Goal: Task Accomplishment & Management: Complete application form

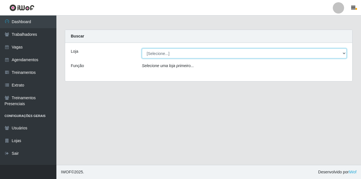
click at [172, 55] on select "[Selecione...] Castelinho Supermercado" at bounding box center [244, 54] width 205 height 10
select select "377"
click at [142, 49] on select "[Selecione...] Castelinho Supermercado" at bounding box center [244, 54] width 205 height 10
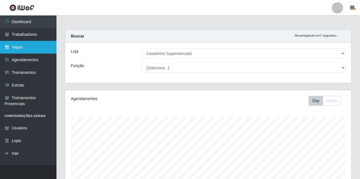
click at [37, 43] on link "Vagas" at bounding box center [28, 47] width 56 height 13
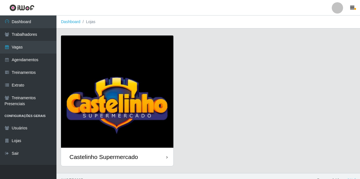
click at [102, 154] on div "Castelinho Supermercado" at bounding box center [103, 157] width 69 height 7
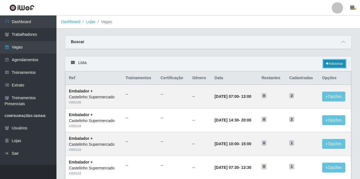
click at [327, 65] on icon at bounding box center [327, 63] width 3 height 3
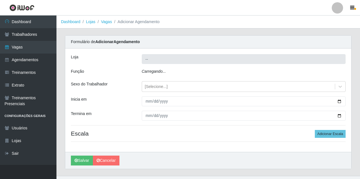
type input "Castelinho Supermercado"
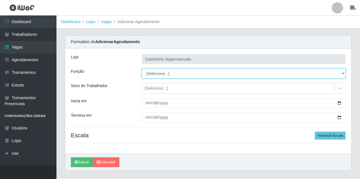
click at [162, 75] on select "[Selecione...] ASG ASG + ASG ++ Balconista de Açougue Balconista de Açougue + B…" at bounding box center [244, 74] width 204 height 10
select select "1"
click at [142, 69] on select "[Selecione...] ASG ASG + ASG ++ Balconista de Açougue Balconista de Açougue + B…" at bounding box center [244, 74] width 204 height 10
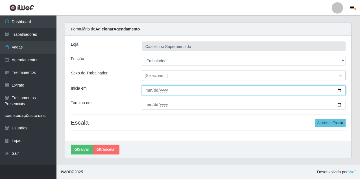
click at [148, 91] on input "Inicia em" at bounding box center [244, 91] width 204 height 10
click at [149, 92] on input "Inicia em" at bounding box center [244, 91] width 204 height 10
type input "[DATE]"
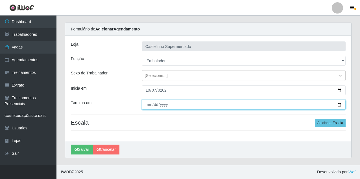
click at [149, 104] on input "Termina em" at bounding box center [244, 105] width 204 height 10
click at [148, 107] on input "Termina em" at bounding box center [244, 105] width 204 height 10
click at [149, 106] on input "Termina em" at bounding box center [244, 105] width 204 height 10
type input "[DATE]"
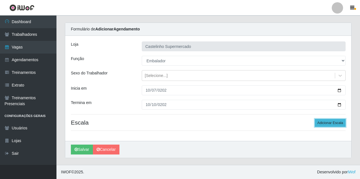
click at [337, 125] on button "Adicionar Escala" at bounding box center [330, 123] width 31 height 8
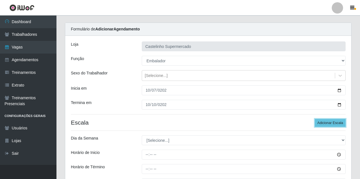
scroll to position [69, 0]
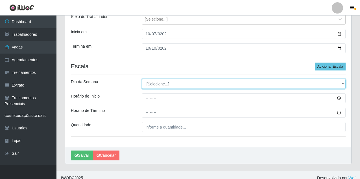
click at [164, 87] on select "[Selecione...] Segunda Terça Quarta Quinta Sexta Sábado Domingo" at bounding box center [244, 84] width 204 height 10
select select "3"
click at [142, 79] on select "[Selecione...] Segunda Terça Quarta Quinta Sexta Sábado Domingo" at bounding box center [244, 84] width 204 height 10
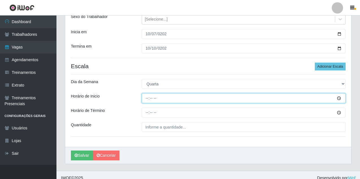
click at [146, 99] on input "Horário de Inicio" at bounding box center [244, 98] width 204 height 10
type input "08:00"
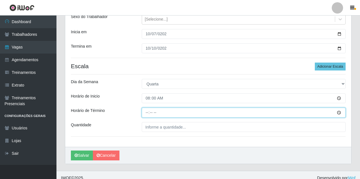
click at [146, 114] on input "Horário de Término" at bounding box center [244, 113] width 204 height 10
type input "14:00"
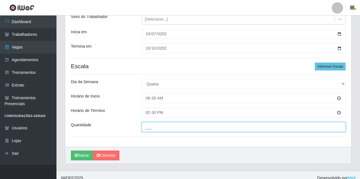
click at [179, 131] on input "___" at bounding box center [244, 127] width 204 height 10
type input "01_"
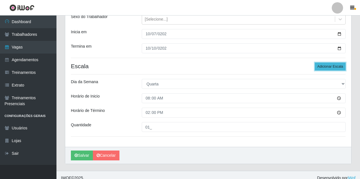
click at [323, 67] on button "Adicionar Escala" at bounding box center [330, 67] width 31 height 8
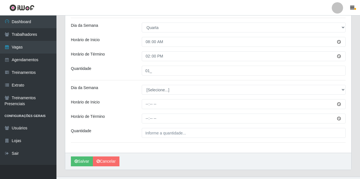
scroll to position [138, 0]
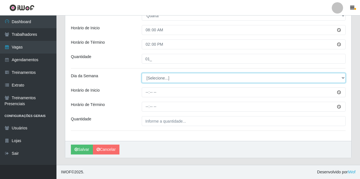
click at [158, 80] on select "[Selecione...] Segunda Terça Quarta Quinta Sexta Sábado Domingo" at bounding box center [244, 78] width 204 height 10
select select "3"
click at [142, 73] on select "[Selecione...] Segunda Terça Quarta Quinta Sexta Sábado Domingo" at bounding box center [244, 78] width 204 height 10
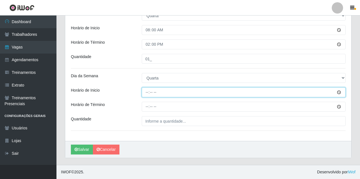
click at [145, 91] on input "Horário de Inicio" at bounding box center [244, 93] width 204 height 10
type input "15:00"
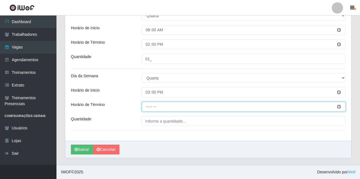
click at [147, 108] on input "Horário de Término" at bounding box center [244, 107] width 204 height 10
type input "13:30"
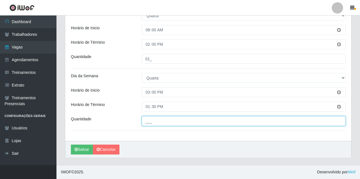
click at [159, 120] on input "___" at bounding box center [244, 121] width 204 height 10
type input "01_"
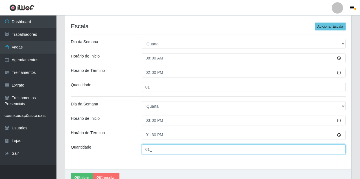
scroll to position [81, 0]
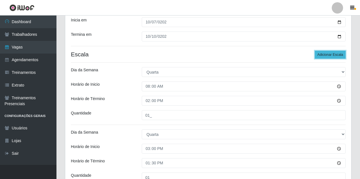
click at [332, 54] on button "Adicionar Escala" at bounding box center [330, 55] width 31 height 8
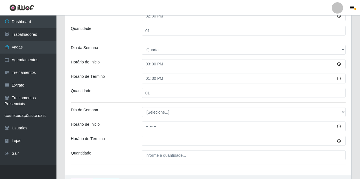
scroll to position [194, 0]
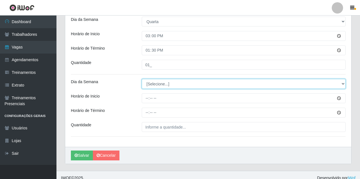
click at [166, 86] on select "[Selecione...] Segunda Terça Quarta Quinta Sexta Sábado Domingo" at bounding box center [244, 84] width 204 height 10
click at [142, 79] on select "[Selecione...] Segunda Terça Quarta Quinta Sexta Sábado Domingo" at bounding box center [244, 84] width 204 height 10
click at [153, 86] on select "[Selecione...] Segunda Terça Quarta Quinta Sexta Sábado Domingo" at bounding box center [244, 84] width 204 height 10
select select "5"
click at [142, 79] on select "[Selecione...] Segunda Terça Quarta Quinta Sexta Sábado Domingo" at bounding box center [244, 84] width 204 height 10
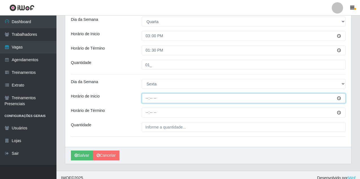
click at [147, 99] on input "Horário de Inicio" at bounding box center [244, 98] width 204 height 10
type input "08:00"
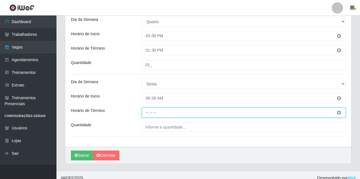
click at [146, 114] on input "Horário de Término" at bounding box center [244, 113] width 204 height 10
type input "14:00"
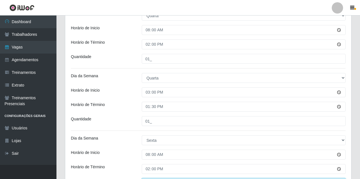
scroll to position [81, 0]
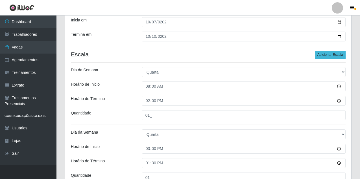
type input "01_"
click at [342, 56] on button "Adicionar Escala" at bounding box center [330, 55] width 31 height 8
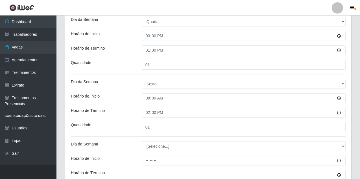
scroll to position [262, 0]
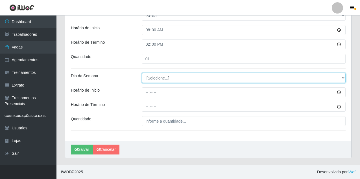
click at [152, 79] on select "[Selecione...] Segunda Terça Quarta Quinta Sexta Sábado Domingo" at bounding box center [244, 78] width 204 height 10
select select "5"
click at [142, 73] on select "[Selecione...] Segunda Terça Quarta Quinta Sexta Sábado Domingo" at bounding box center [244, 78] width 204 height 10
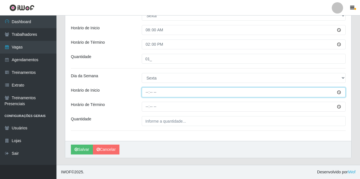
click at [146, 92] on input "Horário de Inicio" at bounding box center [244, 93] width 204 height 10
type input "15:00"
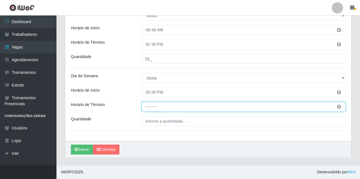
click at [147, 105] on input "Horário de Término" at bounding box center [244, 107] width 204 height 10
type input "19:30"
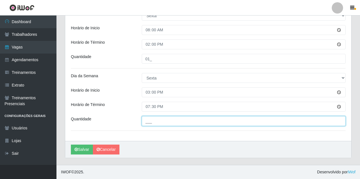
click at [159, 126] on input "___" at bounding box center [244, 121] width 204 height 10
type input "01_"
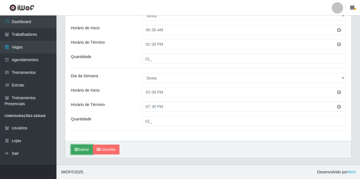
click at [85, 152] on button "Salvar" at bounding box center [82, 150] width 22 height 10
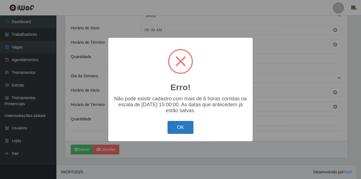
click at [181, 129] on button "OK" at bounding box center [181, 127] width 26 height 13
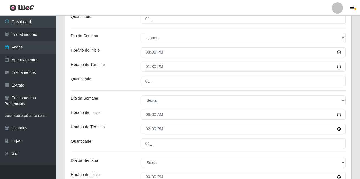
scroll to position [149, 0]
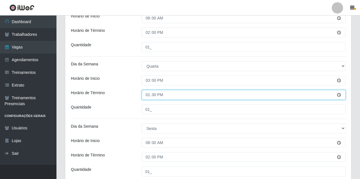
click at [147, 94] on input "13:30" at bounding box center [244, 95] width 204 height 10
type input "19:30"
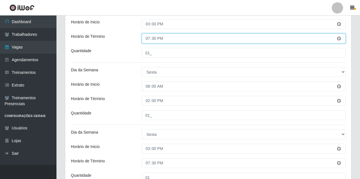
scroll to position [262, 0]
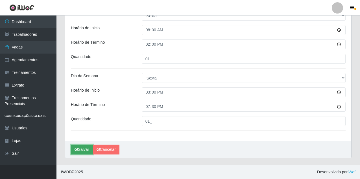
click at [77, 149] on icon "submit" at bounding box center [76, 150] width 3 height 4
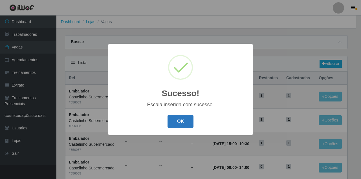
click at [188, 120] on button "OK" at bounding box center [181, 121] width 26 height 13
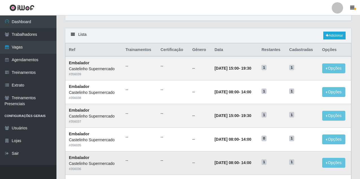
scroll to position [56, 0]
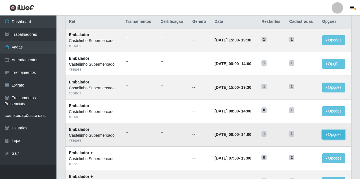
click at [337, 136] on button "Opções" at bounding box center [333, 135] width 23 height 10
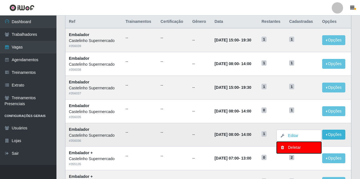
click at [303, 146] on div "Deletar" at bounding box center [298, 148] width 33 height 6
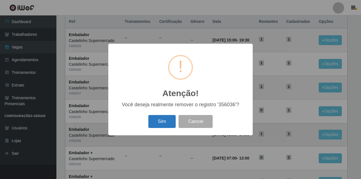
click at [167, 118] on button "Sim" at bounding box center [162, 121] width 27 height 13
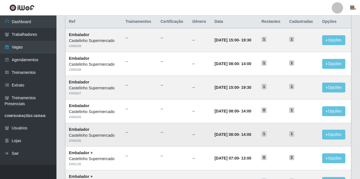
scroll to position [0, 0]
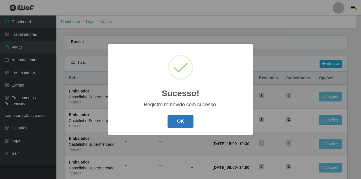
click at [181, 118] on button "OK" at bounding box center [181, 121] width 26 height 13
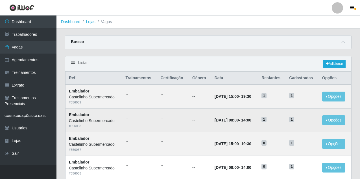
scroll to position [28, 0]
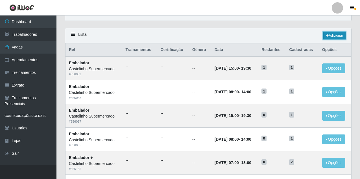
click at [331, 38] on link "Adicionar" at bounding box center [334, 36] width 22 height 8
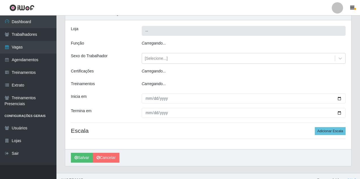
type input "Castelinho Supermercado"
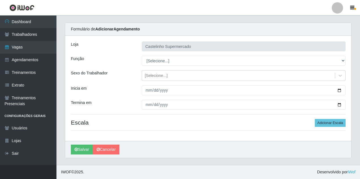
scroll to position [13, 0]
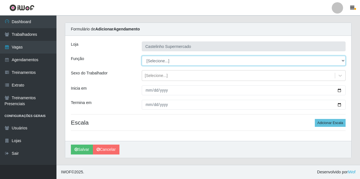
click at [169, 62] on select "[Selecione...] ASG ASG + ASG ++ Balconista de Açougue Balconista de Açougue + B…" at bounding box center [244, 61] width 204 height 10
select select "70"
click at [142, 56] on select "[Selecione...] ASG ASG + ASG ++ Balconista de Açougue Balconista de Açougue + B…" at bounding box center [244, 61] width 204 height 10
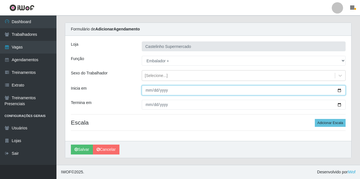
click at [147, 88] on input "Inicia em" at bounding box center [244, 91] width 204 height 10
type input "[DATE]"
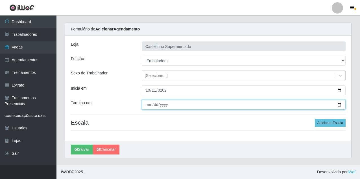
click at [145, 104] on input "Termina em" at bounding box center [244, 105] width 204 height 10
type input "[DATE]"
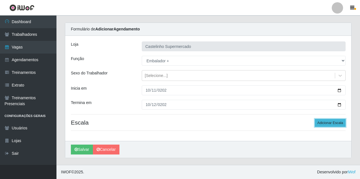
click at [344, 123] on button "Adicionar Escala" at bounding box center [330, 123] width 31 height 8
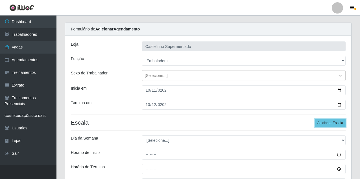
scroll to position [41, 0]
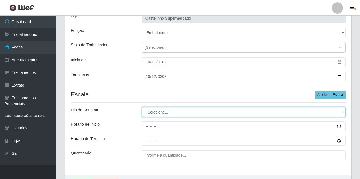
click at [162, 110] on select "[Selecione...] Segunda Terça Quarta Quinta Sexta Sábado Domingo" at bounding box center [244, 112] width 204 height 10
select select "6"
click at [142, 107] on select "[Selecione...] Segunda Terça Quarta Quinta Sexta Sábado Domingo" at bounding box center [244, 112] width 204 height 10
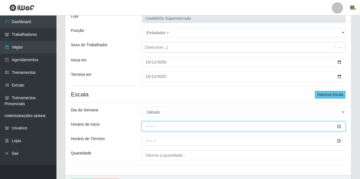
click at [147, 126] on input "Horário de Inicio" at bounding box center [244, 127] width 204 height 10
type input "07:30"
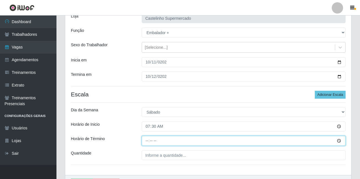
click at [146, 141] on input "Horário de Término" at bounding box center [244, 141] width 204 height 10
type input "13:30"
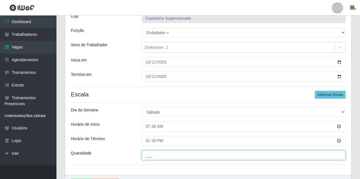
click at [212, 154] on input "___" at bounding box center [244, 156] width 204 height 10
type input "01_"
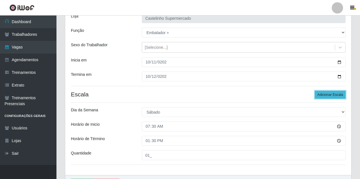
click at [331, 95] on button "Adicionar Escala" at bounding box center [330, 95] width 31 height 8
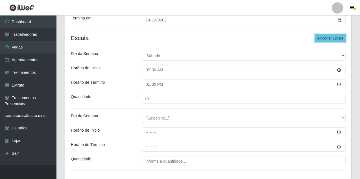
scroll to position [126, 0]
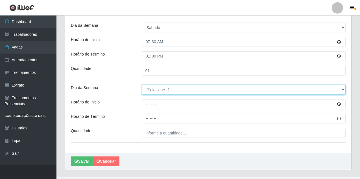
click at [159, 91] on select "[Selecione...] Segunda Terça Quarta Quinta Sexta Sábado Domingo" at bounding box center [244, 90] width 204 height 10
select select "6"
click at [142, 85] on select "[Selecione...] Segunda Terça Quarta Quinta Sexta Sábado Domingo" at bounding box center [244, 90] width 204 height 10
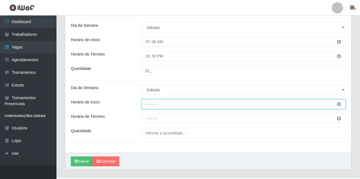
click at [147, 103] on input "Horário de Inicio" at bounding box center [244, 104] width 204 height 10
type input "10:00"
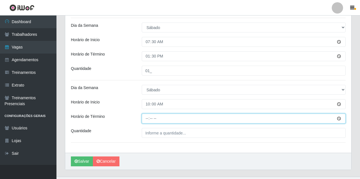
click at [144, 121] on input "Horário de Término" at bounding box center [244, 119] width 204 height 10
type input "15:00"
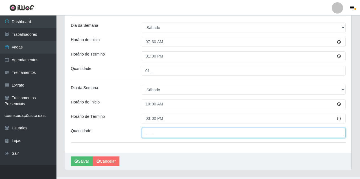
click at [176, 133] on input "___" at bounding box center [244, 133] width 204 height 10
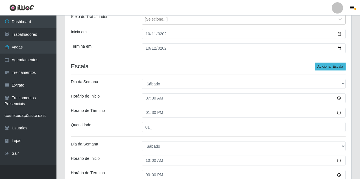
type input "01_"
click at [338, 64] on button "Adicionar Escala" at bounding box center [330, 67] width 31 height 8
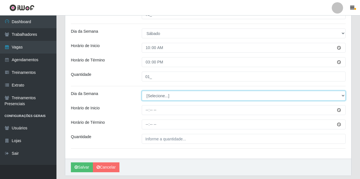
click at [151, 97] on select "[Selecione...] Segunda Terça Quarta Quinta Sexta Sábado Domingo" at bounding box center [244, 96] width 204 height 10
select select "6"
click at [142, 91] on select "[Selecione...] Segunda Terça Quarta Quinta Sexta Sábado Domingo" at bounding box center [244, 96] width 204 height 10
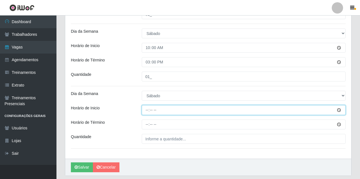
click at [147, 111] on input "Horário de Inicio" at bounding box center [244, 110] width 204 height 10
type input "14:30"
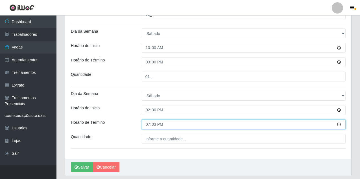
type input "19:30"
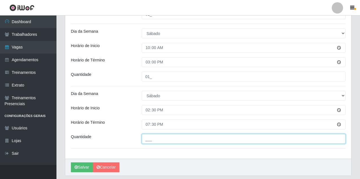
click at [247, 140] on input "___" at bounding box center [244, 139] width 204 height 10
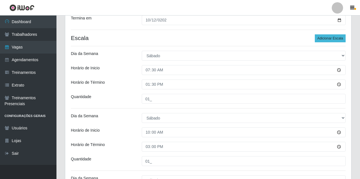
type input "02_"
click at [338, 38] on button "Adicionar Escala" at bounding box center [330, 38] width 31 height 8
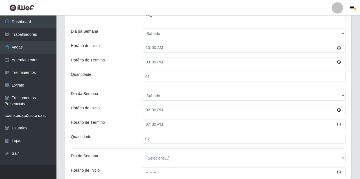
scroll to position [262, 0]
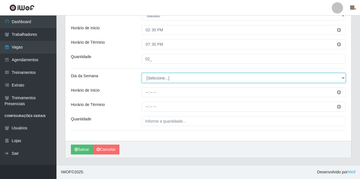
click at [157, 81] on select "[Selecione...] Segunda Terça Quarta Quinta Sexta Sábado Domingo" at bounding box center [244, 78] width 204 height 10
select select "0"
click at [142, 73] on select "[Selecione...] Segunda Terça Quarta Quinta Sexta Sábado Domingo" at bounding box center [244, 78] width 204 height 10
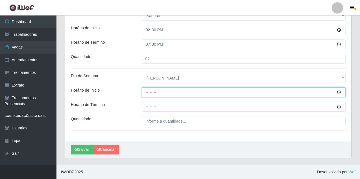
click at [146, 93] on input "Horário de Inicio" at bounding box center [244, 93] width 204 height 10
type input "07:30"
type input "07:00"
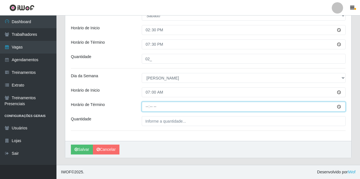
type input "13:00"
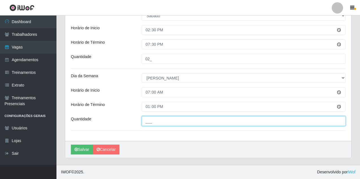
click at [154, 120] on input "___" at bounding box center [244, 121] width 204 height 10
type input "02_"
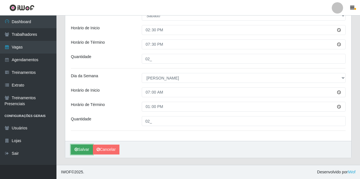
click at [82, 150] on button "Salvar" at bounding box center [82, 150] width 22 height 10
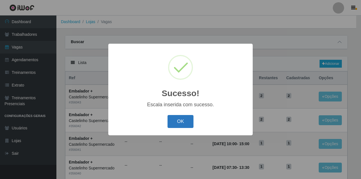
click at [189, 126] on button "OK" at bounding box center [181, 121] width 26 height 13
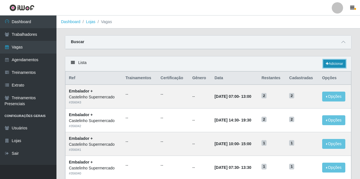
click at [338, 64] on link "Adicionar" at bounding box center [334, 64] width 22 height 8
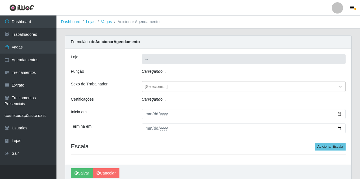
type input "Castelinho Supermercado"
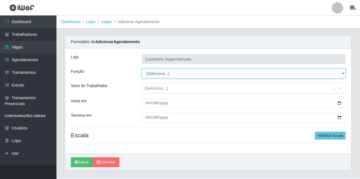
click at [154, 74] on select "[Selecione...] ASG ASG + ASG ++ Balconista de Açougue Balconista de Açougue + B…" at bounding box center [244, 74] width 204 height 10
select select "1"
click at [142, 69] on select "[Selecione...] ASG ASG + ASG ++ Balconista de Açougue Balconista de Açougue + B…" at bounding box center [244, 74] width 204 height 10
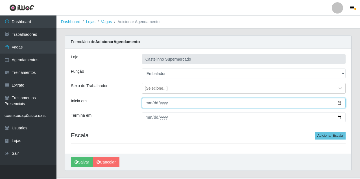
click at [147, 104] on input "Inicia em" at bounding box center [244, 103] width 204 height 10
type input "[DATE]"
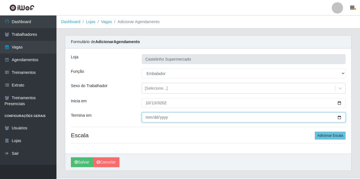
click at [147, 118] on input "Termina em" at bounding box center [244, 118] width 204 height 10
click at [148, 117] on input "Termina em" at bounding box center [244, 118] width 204 height 10
type input "0200-10-17"
type input "[DATE]"
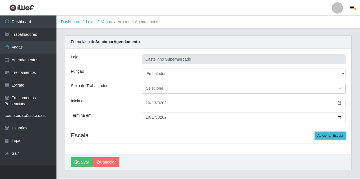
click at [330, 139] on button "Adicionar Escala" at bounding box center [330, 136] width 31 height 8
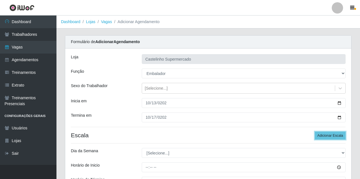
scroll to position [56, 0]
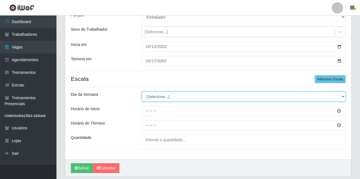
click at [149, 97] on select "[Selecione...] Segunda Terça Quarta Quinta Sexta Sábado Domingo" at bounding box center [244, 97] width 204 height 10
select select "1"
click at [142, 92] on select "[Selecione...] Segunda Terça Quarta Quinta Sexta Sábado Domingo" at bounding box center [244, 97] width 204 height 10
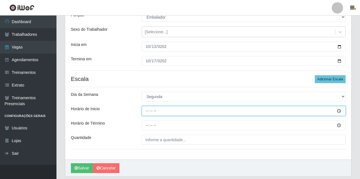
click at [147, 112] on input "Horário de Inicio" at bounding box center [244, 111] width 204 height 10
type input "08:00"
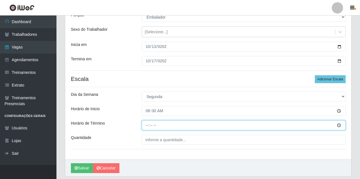
click at [145, 123] on input "Horário de Término" at bounding box center [244, 126] width 204 height 10
click at [146, 125] on input "Horário de Término" at bounding box center [244, 126] width 204 height 10
click at [146, 126] on input "Horário de Término" at bounding box center [244, 126] width 204 height 10
type input "12:00"
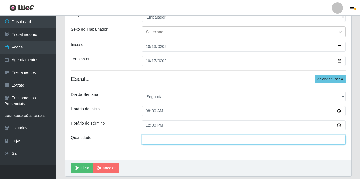
click at [204, 135] on input "___" at bounding box center [244, 140] width 204 height 10
type input "01_"
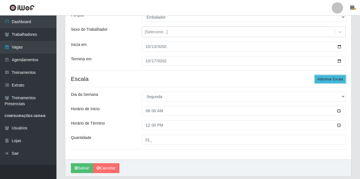
click at [333, 80] on button "Adicionar Escala" at bounding box center [330, 79] width 31 height 8
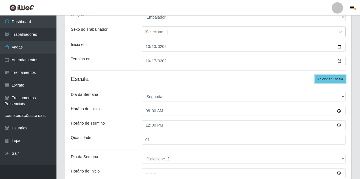
scroll to position [113, 0]
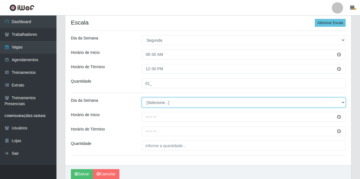
click at [161, 105] on select "[Selecione...] Segunda Terça Quarta Quinta Sexta Sábado Domingo" at bounding box center [244, 103] width 204 height 10
click at [142, 98] on select "[Selecione...] Segunda Terça Quarta Quinta Sexta Sábado Domingo" at bounding box center [244, 103] width 204 height 10
click at [173, 103] on select "[Selecione...] Segunda Terça Quarta Quinta Sexta Sábado Domingo" at bounding box center [244, 103] width 204 height 10
select select "3"
click at [142, 98] on select "[Selecione...] Segunda Terça Quarta Quinta Sexta Sábado Domingo" at bounding box center [244, 103] width 204 height 10
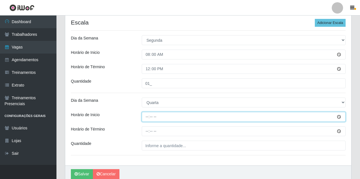
click at [145, 118] on input "Horário de Inicio" at bounding box center [244, 117] width 204 height 10
type input "08:00"
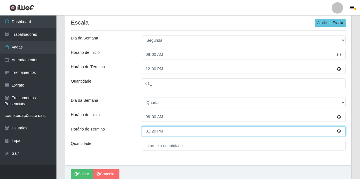
type input "13:00"
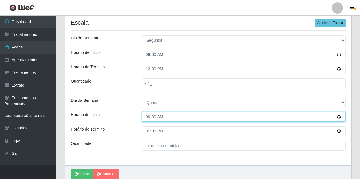
click at [147, 118] on input "08:00" at bounding box center [244, 117] width 204 height 10
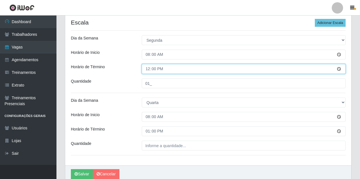
click at [148, 71] on input "12:00" at bounding box center [244, 69] width 204 height 10
type input "13:00"
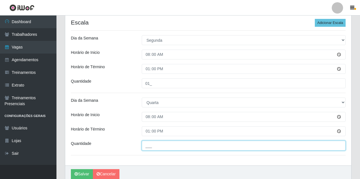
drag, startPoint x: 178, startPoint y: 145, endPoint x: 181, endPoint y: 145, distance: 2.8
click at [178, 145] on input "___" at bounding box center [244, 146] width 204 height 10
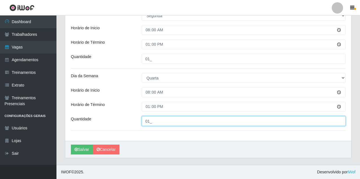
scroll to position [109, 0]
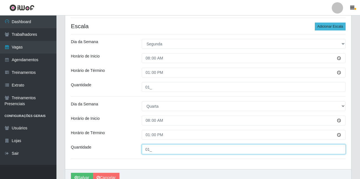
type input "01_"
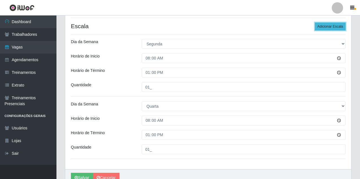
click at [328, 28] on button "Adicionar Escala" at bounding box center [330, 27] width 31 height 8
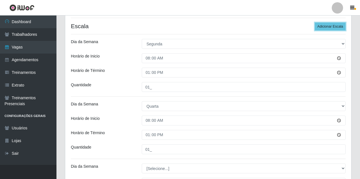
scroll to position [194, 0]
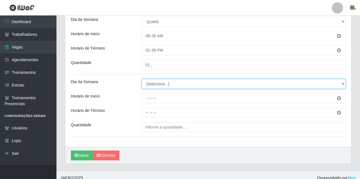
click at [168, 88] on select "[Selecione...] Segunda Terça Quarta Quinta Sexta Sábado Domingo" at bounding box center [244, 84] width 204 height 10
select select "5"
click at [142, 79] on select "[Selecione...] Segunda Terça Quarta Quinta Sexta Sábado Domingo" at bounding box center [244, 84] width 204 height 10
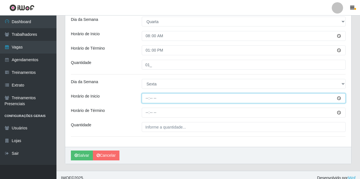
click at [147, 98] on input "Horário de Inicio" at bounding box center [244, 98] width 204 height 10
type input "08:00"
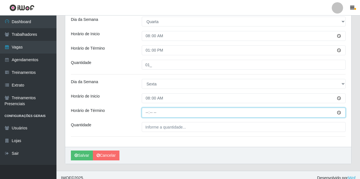
click at [144, 111] on input "Horário de Término" at bounding box center [244, 113] width 204 height 10
type input "14:00"
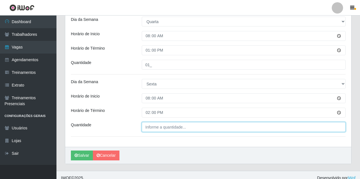
type input "___"
click at [151, 127] on input "___" at bounding box center [244, 127] width 204 height 10
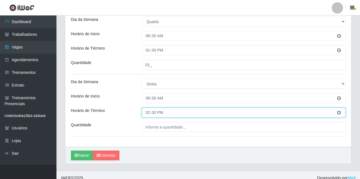
click at [149, 113] on input "14:00" at bounding box center [244, 113] width 204 height 10
type input "13:00"
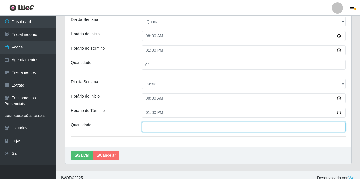
click at [155, 128] on input "___" at bounding box center [244, 127] width 204 height 10
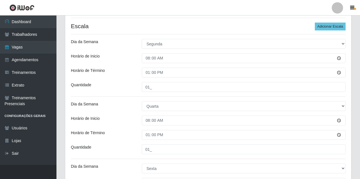
scroll to position [53, 0]
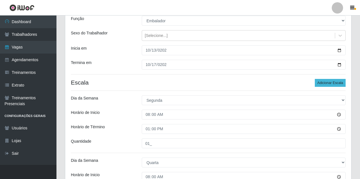
type input "01_"
click at [332, 81] on button "Adicionar Escala" at bounding box center [330, 83] width 31 height 8
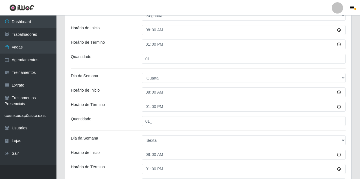
scroll to position [222, 0]
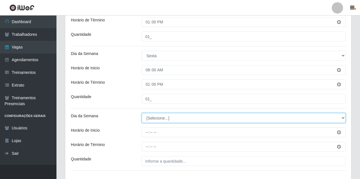
click at [171, 117] on select "[Selecione...] Segunda Terça Quarta Quinta Sexta Sábado Domingo" at bounding box center [244, 118] width 204 height 10
select select "5"
click at [142, 113] on select "[Selecione...] Segunda Terça Quarta Quinta Sexta Sábado Domingo" at bounding box center [244, 118] width 204 height 10
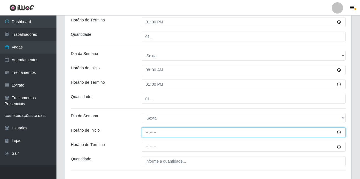
click at [147, 134] on input "Horário de Inicio" at bounding box center [244, 133] width 204 height 10
type input "15:00"
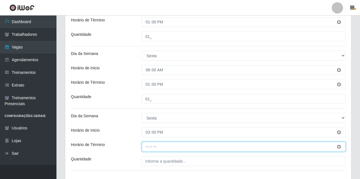
click at [146, 144] on input "Horário de Término" at bounding box center [244, 147] width 204 height 10
type input "19:30"
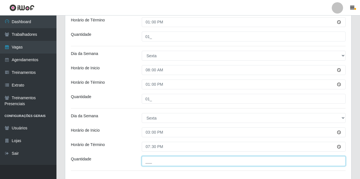
click at [193, 161] on input "___" at bounding box center [244, 161] width 204 height 10
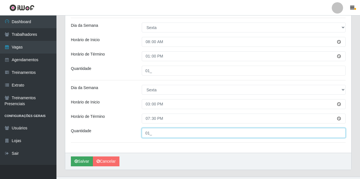
type input "01_"
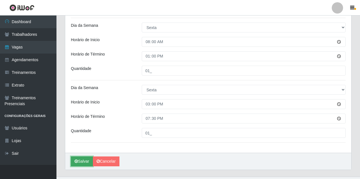
click at [87, 161] on button "Salvar" at bounding box center [82, 162] width 22 height 10
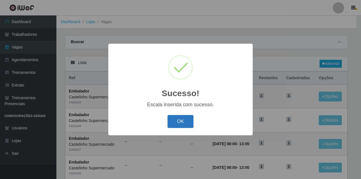
click at [175, 121] on button "OK" at bounding box center [181, 121] width 26 height 13
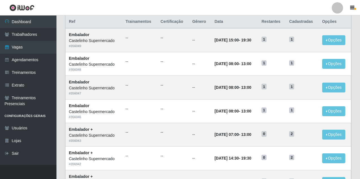
scroll to position [28, 0]
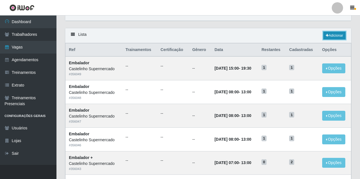
click at [335, 38] on link "Adicionar" at bounding box center [334, 36] width 22 height 8
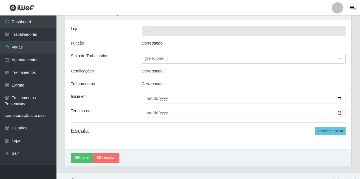
type input "Castelinho Supermercado"
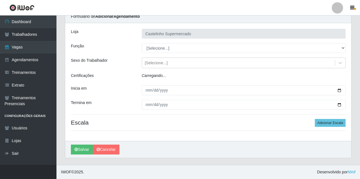
scroll to position [13, 0]
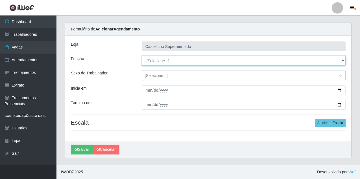
click at [156, 60] on select "[Selecione...] ASG ASG + ASG ++ Balconista de Açougue Balconista de Açougue + B…" at bounding box center [244, 61] width 204 height 10
select select "70"
click at [142, 56] on select "[Selecione...] ASG ASG + ASG ++ Balconista de Açougue Balconista de Açougue + B…" at bounding box center [244, 61] width 204 height 10
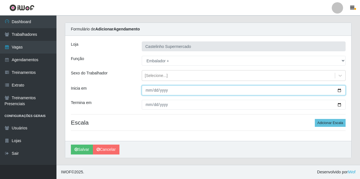
click at [147, 92] on input "Inicia em" at bounding box center [244, 91] width 204 height 10
click at [148, 91] on input "Inicia em" at bounding box center [244, 91] width 204 height 10
type input "[PHONE_NUMBER]"
type input "[DATE]"
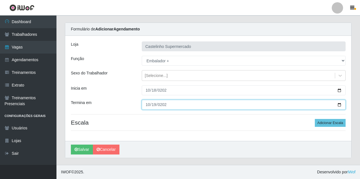
type input "[DATE]"
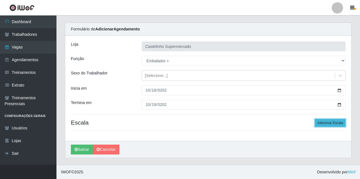
click at [324, 124] on button "Adicionar Escala" at bounding box center [330, 123] width 31 height 8
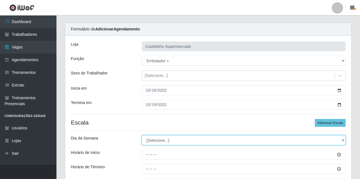
click at [156, 141] on select "[Selecione...] Segunda Terça Quarta Quinta Sexta Sábado Domingo" at bounding box center [244, 141] width 204 height 10
select select "6"
click at [142, 136] on select "[Selecione...] Segunda Terça Quarta Quinta Sexta Sábado Domingo" at bounding box center [244, 141] width 204 height 10
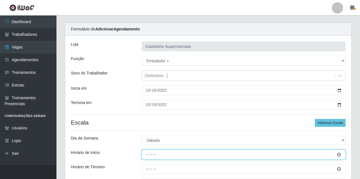
click at [148, 154] on input "Horário de Inicio" at bounding box center [244, 155] width 204 height 10
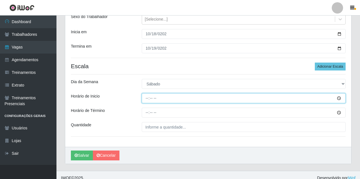
click at [146, 100] on input "Horário de Inicio" at bounding box center [244, 98] width 204 height 10
type input "07:30"
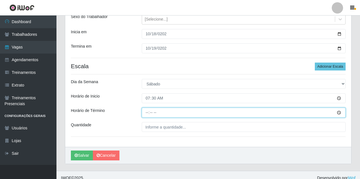
click at [148, 112] on input "Horário de Término" at bounding box center [244, 113] width 204 height 10
type input "13:30"
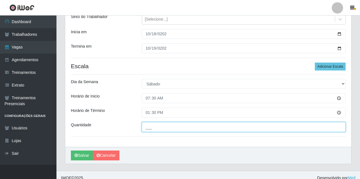
click at [187, 127] on input "___" at bounding box center [244, 127] width 204 height 10
type input "01_"
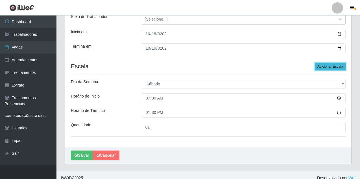
click at [329, 69] on button "Adicionar Escala" at bounding box center [330, 67] width 31 height 8
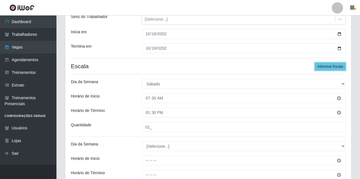
scroll to position [126, 0]
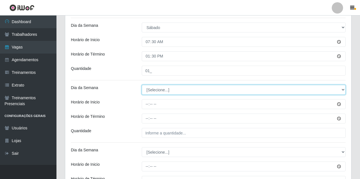
click at [152, 92] on select "[Selecione...] Segunda Terça Quarta Quinta Sexta Sábado Domingo" at bounding box center [244, 90] width 204 height 10
select select "6"
click at [142, 85] on select "[Selecione...] Segunda Terça Quarta Quinta Sexta Sábado Domingo" at bounding box center [244, 90] width 204 height 10
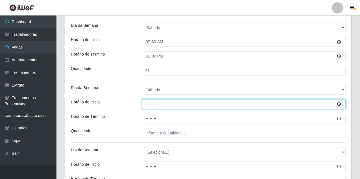
click at [148, 104] on input "Horário de Inicio" at bounding box center [244, 104] width 204 height 10
type input "10:00"
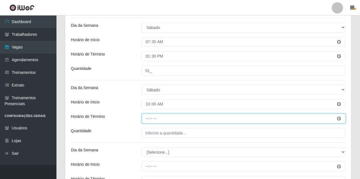
type input "15:00"
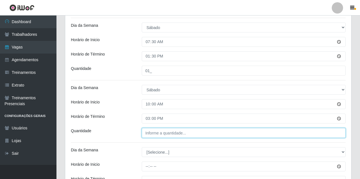
type input "___"
click at [167, 133] on input "___" at bounding box center [244, 133] width 204 height 10
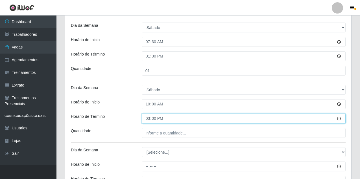
click at [148, 119] on input "15:00" at bounding box center [244, 119] width 204 height 10
type input "14:30"
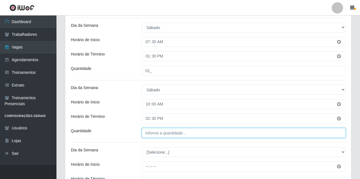
type input "___"
click at [156, 133] on input "___" at bounding box center [244, 133] width 204 height 10
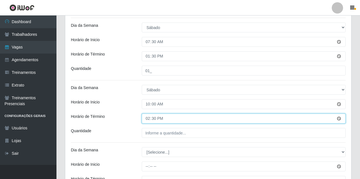
click at [154, 121] on input "14:30" at bounding box center [244, 119] width 204 height 10
click at [147, 120] on input "14:00" at bounding box center [244, 119] width 204 height 10
type input "15:00"
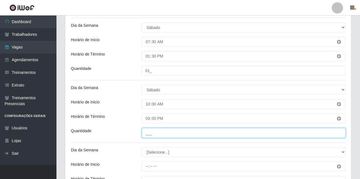
click at [148, 137] on input "___" at bounding box center [244, 133] width 204 height 10
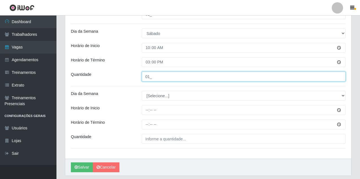
type input "01_"
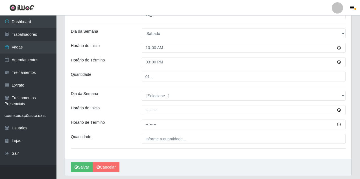
click at [166, 90] on div "[PERSON_NAME] Supermercado Função [Selecione...] ASG ASG + ASG ++ Balconista de…" at bounding box center [208, 12] width 286 height 293
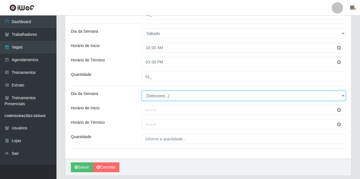
click at [166, 95] on select "[Selecione...] Segunda Terça Quarta Quinta Sexta Sábado Domingo" at bounding box center [244, 96] width 204 height 10
select select "6"
click at [142, 91] on select "[Selecione...] Segunda Terça Quarta Quinta Sexta Sábado Domingo" at bounding box center [244, 96] width 204 height 10
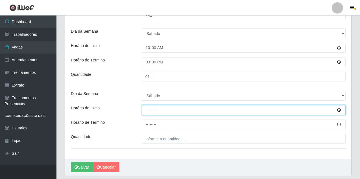
click at [146, 109] on input "Horário de Inicio" at bounding box center [244, 110] width 204 height 10
type input "14:30"
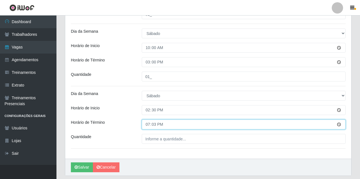
type input "19:30"
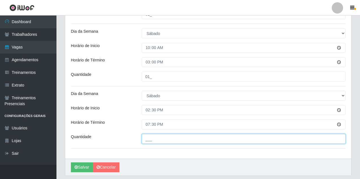
click at [156, 141] on input "___" at bounding box center [244, 139] width 204 height 10
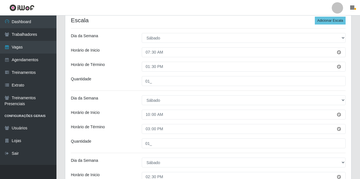
scroll to position [30, 0]
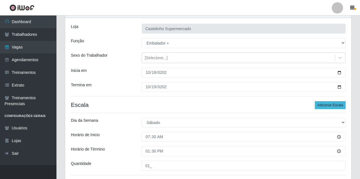
type input "02_"
click at [326, 109] on button "Adicionar Escala" at bounding box center [330, 105] width 31 height 8
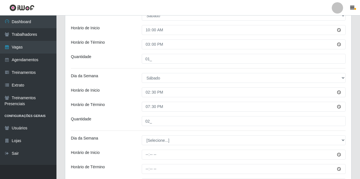
scroll to position [256, 0]
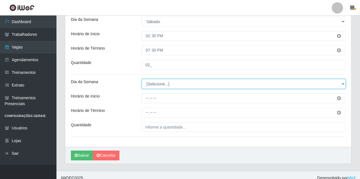
click at [161, 85] on select "[Selecione...] Segunda Terça Quarta Quinta Sexta Sábado Domingo" at bounding box center [244, 84] width 204 height 10
select select "0"
click at [142, 79] on select "[Selecione...] Segunda Terça Quarta Quinta Sexta Sábado Domingo" at bounding box center [244, 84] width 204 height 10
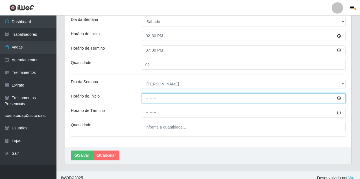
click at [147, 97] on input "Horário de Inicio" at bounding box center [244, 98] width 204 height 10
type input "07:00"
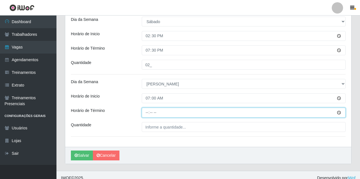
type input "13:00"
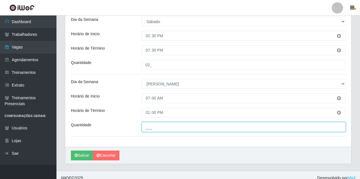
click at [168, 126] on input "___" at bounding box center [244, 127] width 204 height 10
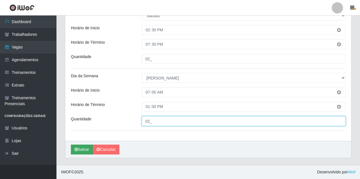
type input "02_"
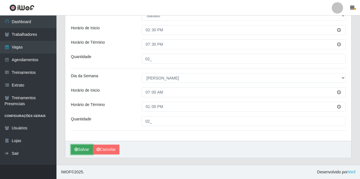
click at [80, 150] on button "Salvar" at bounding box center [82, 150] width 22 height 10
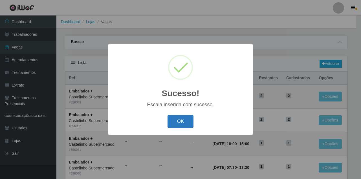
click at [181, 121] on button "OK" at bounding box center [181, 121] width 26 height 13
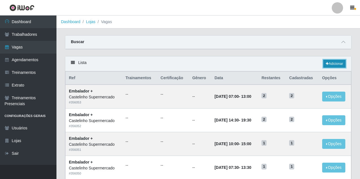
click at [333, 63] on link "Adicionar" at bounding box center [334, 64] width 22 height 8
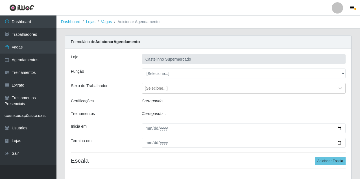
type input "Castelinho Supermercado"
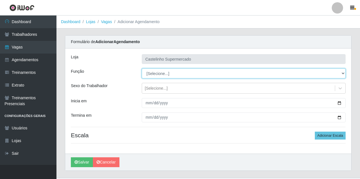
click at [159, 72] on select "[Selecione...] ASG ASG + ASG ++ Balconista de Açougue Balconista de Açougue + B…" at bounding box center [244, 74] width 204 height 10
select select "1"
click at [142, 69] on select "[Selecione...] ASG ASG + ASG ++ Balconista de Açougue Balconista de Açougue + B…" at bounding box center [244, 74] width 204 height 10
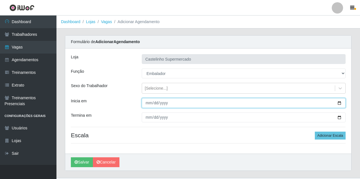
click at [146, 103] on input "Inicia em" at bounding box center [244, 103] width 204 height 10
type input "[DATE]"
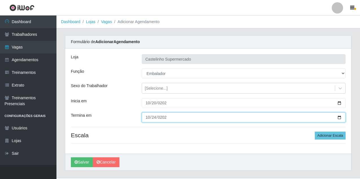
type input "[DATE]"
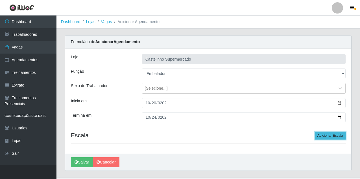
click at [328, 136] on button "Adicionar Escala" at bounding box center [330, 136] width 31 height 8
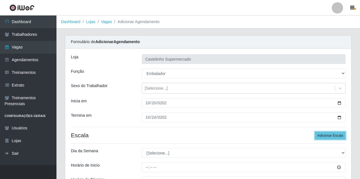
scroll to position [56, 0]
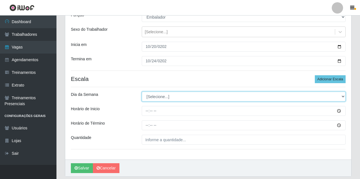
click at [152, 94] on select "[Selecione...] Segunda Terça Quarta Quinta Sexta Sábado Domingo" at bounding box center [244, 97] width 204 height 10
select select "1"
click at [142, 92] on select "[Selecione...] Segunda Terça Quarta Quinta Sexta Sábado Domingo" at bounding box center [244, 97] width 204 height 10
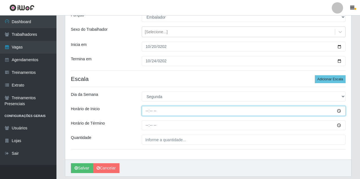
click at [147, 112] on input "Horário de Inicio" at bounding box center [244, 111] width 204 height 10
type input "08:00"
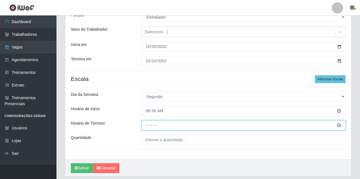
type input "13:00"
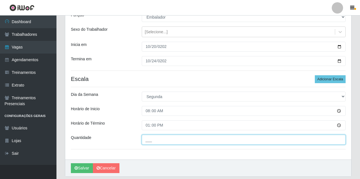
click at [159, 144] on input "___" at bounding box center [244, 140] width 204 height 10
type input "01_"
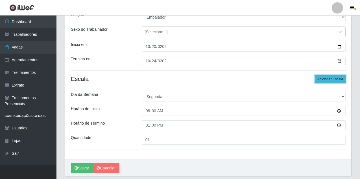
click at [330, 81] on button "Adicionar Escala" at bounding box center [330, 79] width 31 height 8
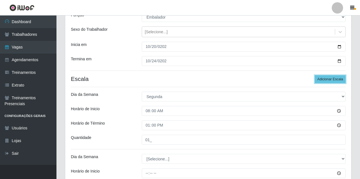
scroll to position [113, 0]
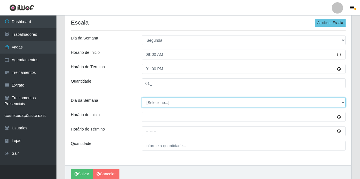
click at [164, 101] on select "[Selecione...] Segunda Terça Quarta Quinta Sexta Sábado Domingo" at bounding box center [244, 103] width 204 height 10
select select "3"
click at [142, 98] on select "[Selecione...] Segunda Terça Quarta Quinta Sexta Sábado Domingo" at bounding box center [244, 103] width 204 height 10
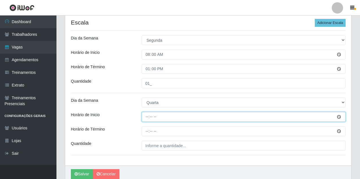
click at [146, 117] on input "Horário de Inicio" at bounding box center [244, 117] width 204 height 10
type input "08:00"
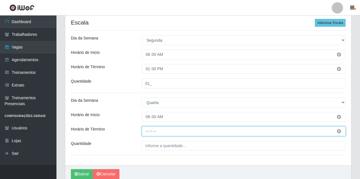
click at [145, 132] on input "Horário de Término" at bounding box center [244, 132] width 204 height 10
type input "13:00"
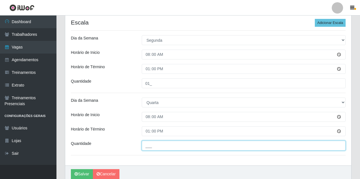
click at [153, 149] on input "___" at bounding box center [244, 146] width 204 height 10
type input "01_"
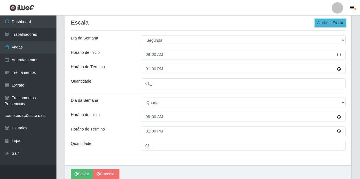
click at [337, 24] on button "Adicionar Escala" at bounding box center [330, 23] width 31 height 8
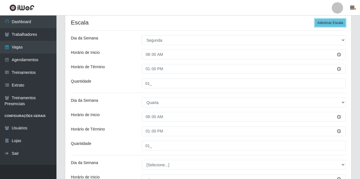
scroll to position [169, 0]
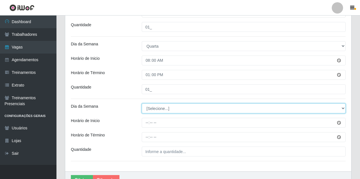
click at [161, 109] on select "[Selecione...] Segunda Terça Quarta Quinta Sexta Sábado Domingo" at bounding box center [244, 109] width 204 height 10
select select "5"
click at [142, 104] on select "[Selecione...] Segunda Terça Quarta Quinta Sexta Sábado Domingo" at bounding box center [244, 109] width 204 height 10
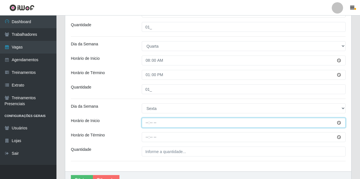
click at [147, 123] on input "Horário de Inicio" at bounding box center [244, 123] width 204 height 10
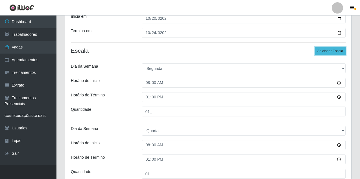
click at [332, 53] on button "Adicionar Escala" at bounding box center [330, 51] width 31 height 8
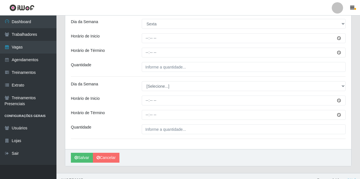
scroll to position [198, 0]
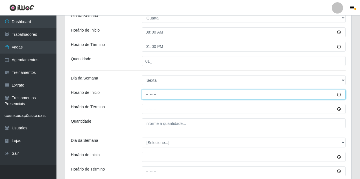
click at [147, 93] on input "Horário de Inicio" at bounding box center [244, 95] width 204 height 10
type input "08:00"
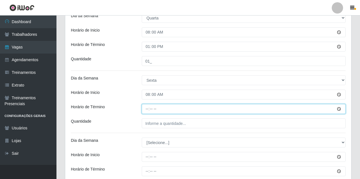
type input "13:00"
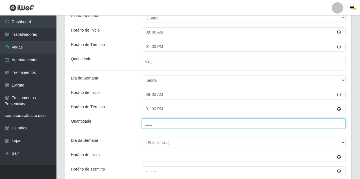
click at [155, 124] on input "___" at bounding box center [244, 124] width 204 height 10
type input "01_"
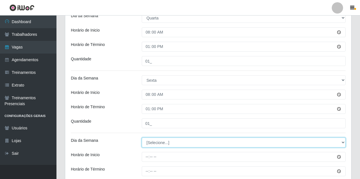
click at [156, 145] on select "[Selecione...] Segunda Terça Quarta Quinta Sexta Sábado Domingo" at bounding box center [244, 143] width 204 height 10
select select "5"
click at [142, 138] on select "[Selecione...] Segunda Terça Quarta Quinta Sexta Sábado Domingo" at bounding box center [244, 143] width 204 height 10
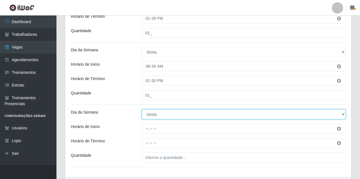
scroll to position [254, 0]
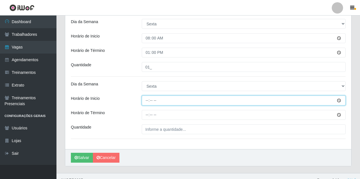
click at [147, 101] on input "Horário de Inicio" at bounding box center [244, 101] width 204 height 10
type input "15:00"
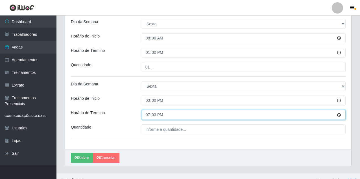
type input "19:30"
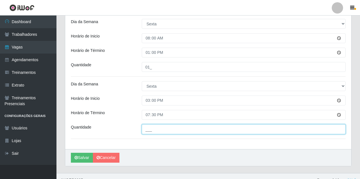
click at [180, 133] on input "___" at bounding box center [244, 130] width 204 height 10
type input "01_"
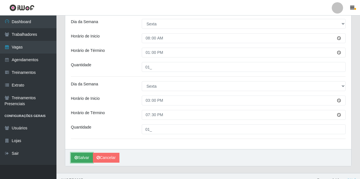
click at [80, 158] on button "Salvar" at bounding box center [82, 158] width 22 height 10
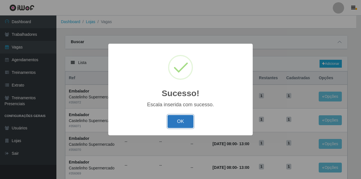
click at [181, 122] on button "OK" at bounding box center [181, 121] width 26 height 13
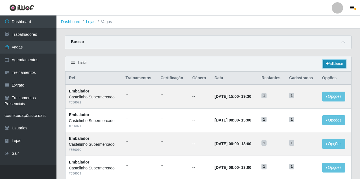
click at [331, 63] on link "Adicionar" at bounding box center [334, 64] width 22 height 8
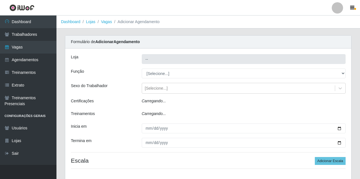
type input "Castelinho Supermercado"
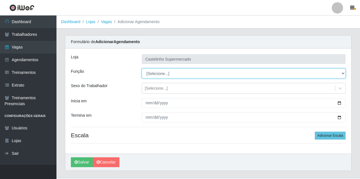
click at [162, 73] on select "[Selecione...] ASG ASG + ASG ++ Balconista de Açougue Balconista de Açougue + B…" at bounding box center [244, 74] width 204 height 10
select select "70"
click at [142, 69] on select "[Selecione...] ASG ASG + ASG ++ Balconista de Açougue Balconista de Açougue + B…" at bounding box center [244, 74] width 204 height 10
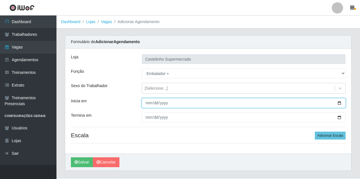
click at [147, 102] on input "Inicia em" at bounding box center [244, 103] width 204 height 10
type input "[DATE]"
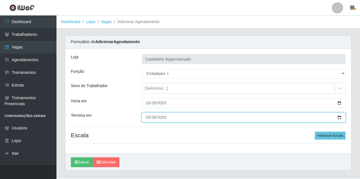
type input "[DATE]"
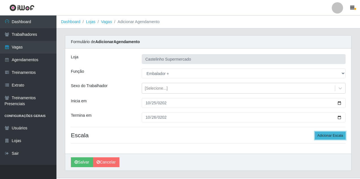
click at [324, 136] on button "Adicionar Escala" at bounding box center [330, 136] width 31 height 8
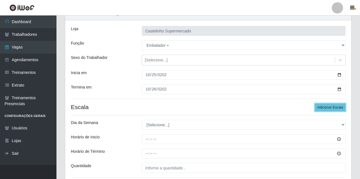
scroll to position [56, 0]
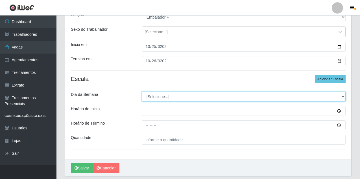
drag, startPoint x: 160, startPoint y: 97, endPoint x: 160, endPoint y: 101, distance: 3.7
click at [160, 97] on select "[Selecione...] Segunda Terça Quarta Quinta Sexta Sábado Domingo" at bounding box center [244, 97] width 204 height 10
select select "6"
click at [142, 92] on select "[Selecione...] Segunda Terça Quarta Quinta Sexta Sábado Domingo" at bounding box center [244, 97] width 204 height 10
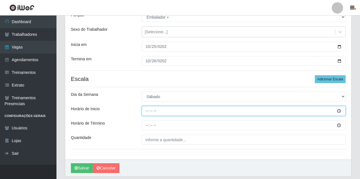
click at [147, 111] on input "Horário de Inicio" at bounding box center [244, 111] width 204 height 10
type input "07:30"
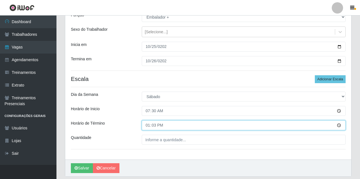
type input "13:30"
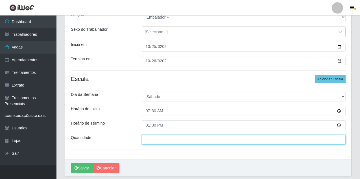
click at [153, 139] on input "___" at bounding box center [244, 140] width 204 height 10
type input "01_"
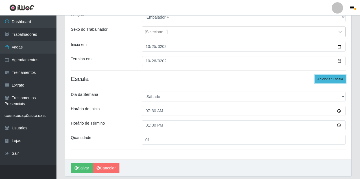
click at [343, 79] on button "Adicionar Escala" at bounding box center [330, 79] width 31 height 8
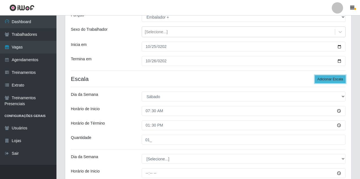
click at [339, 79] on button "Adicionar Escala" at bounding box center [330, 79] width 31 height 8
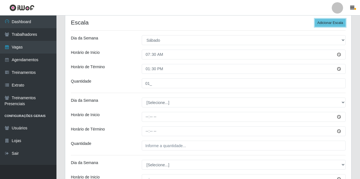
scroll to position [141, 0]
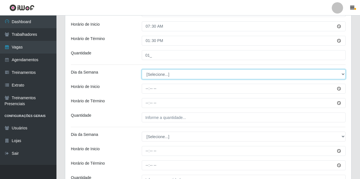
drag, startPoint x: 158, startPoint y: 74, endPoint x: 159, endPoint y: 78, distance: 4.0
click at [158, 74] on select "[Selecione...] Segunda Terça Quarta Quinta Sexta Sábado Domingo" at bounding box center [244, 74] width 204 height 10
select select "6"
click at [142, 69] on select "[Selecione...] Segunda Terça Quarta Quinta Sexta Sábado Domingo" at bounding box center [244, 74] width 204 height 10
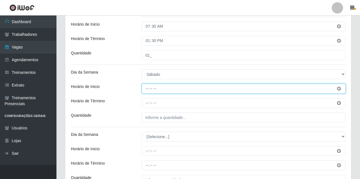
click at [147, 89] on input "Horário de Inicio" at bounding box center [244, 89] width 204 height 10
type input "10:00"
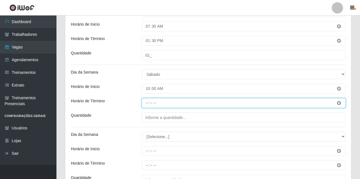
type input "15:00"
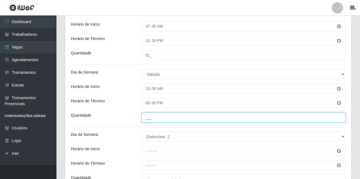
click at [171, 116] on input "___" at bounding box center [244, 118] width 204 height 10
type input "01_"
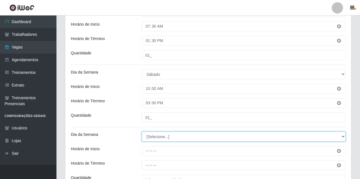
click at [155, 137] on select "[Selecione...] Segunda Terça Quarta Quinta Sexta Sábado Domingo" at bounding box center [244, 137] width 204 height 10
select select "6"
click at [142, 132] on select "[Selecione...] Segunda Terça Quarta Quinta Sexta Sábado Domingo" at bounding box center [244, 137] width 204 height 10
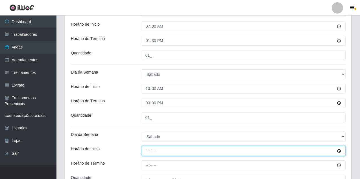
click at [152, 152] on input "Horário de Inicio" at bounding box center [244, 151] width 204 height 10
click at [147, 151] on input "Horário de Inicio" at bounding box center [244, 151] width 204 height 10
type input "14:30"
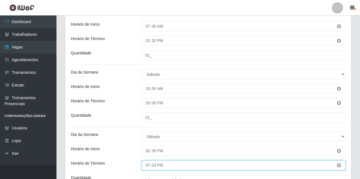
type input "19:30"
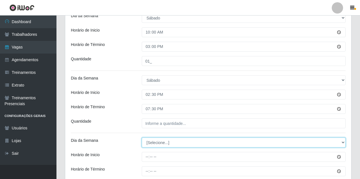
click at [153, 141] on select "[Selecione...] Segunda Terça Quarta Quinta Sexta Sábado Domingo" at bounding box center [244, 143] width 204 height 10
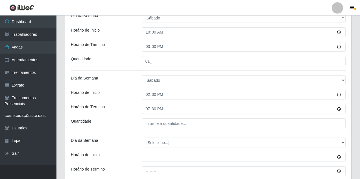
drag, startPoint x: 133, startPoint y: 127, endPoint x: 138, endPoint y: 127, distance: 4.8
click at [133, 127] on div "Quantidade" at bounding box center [102, 124] width 71 height 10
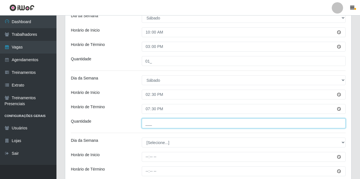
click at [150, 125] on input "___" at bounding box center [244, 124] width 204 height 10
type input "02_"
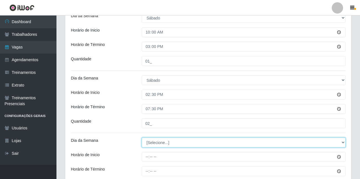
click at [160, 145] on select "[Selecione...] Segunda Terça Quarta Quinta Sexta Sábado Domingo" at bounding box center [244, 143] width 204 height 10
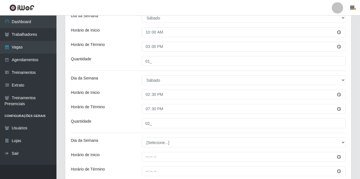
click at [134, 131] on div "[PERSON_NAME] Supermercado Função [Selecione...] ASG ASG + ASG ++ Balconista de…" at bounding box center [208, 28] width 286 height 355
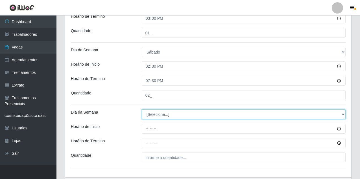
click at [163, 114] on select "[Selecione...] Segunda Terça Quarta Quinta Sexta Sábado Domingo" at bounding box center [244, 115] width 204 height 10
select select "0"
click at [142, 110] on select "[Selecione...] Segunda Terça Quarta Quinta Sexta Sábado Domingo" at bounding box center [244, 115] width 204 height 10
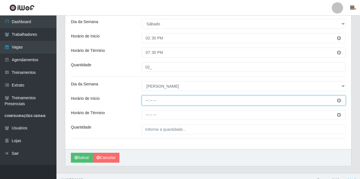
click at [147, 101] on input "Horário de Inicio" at bounding box center [244, 101] width 204 height 10
type input "07:00"
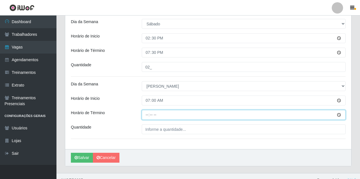
type input "13:00"
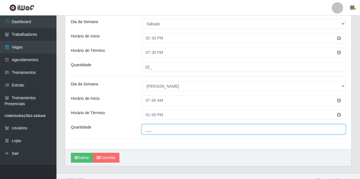
click at [149, 129] on input "___" at bounding box center [244, 130] width 204 height 10
type input "02_"
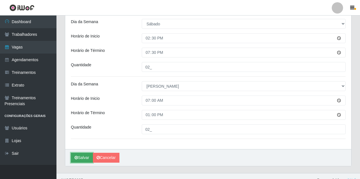
click at [86, 159] on button "Salvar" at bounding box center [82, 158] width 22 height 10
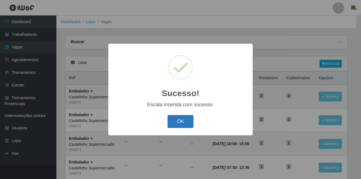
click at [187, 122] on button "OK" at bounding box center [181, 121] width 26 height 13
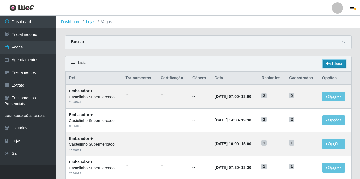
click at [337, 66] on link "Adicionar" at bounding box center [334, 64] width 22 height 8
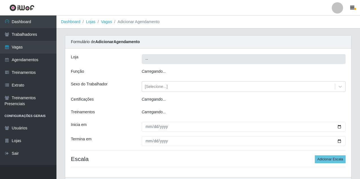
type input "Castelinho Supermercado"
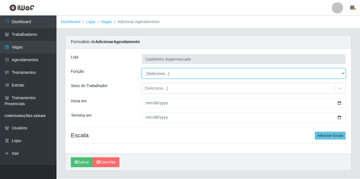
click at [151, 75] on select "[Selecione...] ASG ASG + ASG ++ Balconista de Açougue Balconista de Açougue + B…" at bounding box center [244, 74] width 204 height 10
select select "1"
click at [142, 69] on select "[Selecione...] ASG ASG + ASG ++ Balconista de Açougue Balconista de Açougue + B…" at bounding box center [244, 74] width 204 height 10
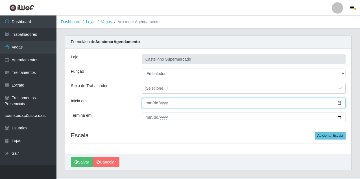
click at [147, 103] on input "Inicia em" at bounding box center [244, 103] width 204 height 10
type input "[DATE]"
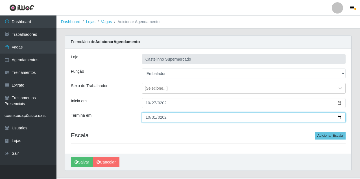
type input "[DATE]"
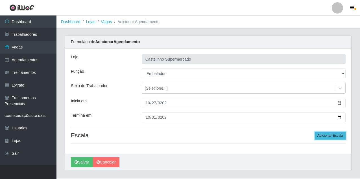
click at [322, 134] on button "Adicionar Escala" at bounding box center [330, 136] width 31 height 8
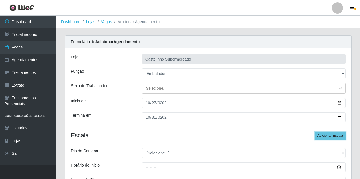
scroll to position [56, 0]
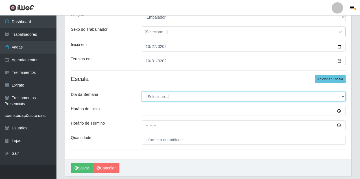
click at [155, 99] on select "[Selecione...] Segunda Terça Quarta Quinta Sexta Sábado Domingo" at bounding box center [244, 97] width 204 height 10
select select "1"
click at [142, 92] on select "[Selecione...] Segunda Terça Quarta Quinta Sexta Sábado Domingo" at bounding box center [244, 97] width 204 height 10
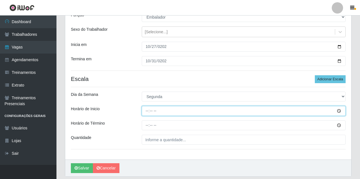
click at [143, 111] on input "Horário de Inicio" at bounding box center [244, 111] width 204 height 10
type input "08:00"
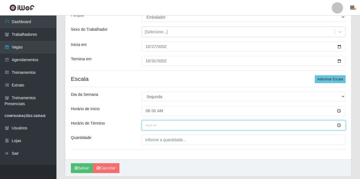
type input "13:00"
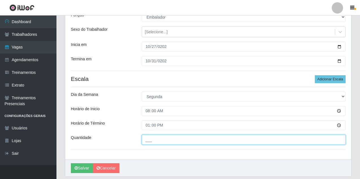
click at [151, 139] on input "___" at bounding box center [244, 140] width 204 height 10
type input "01_"
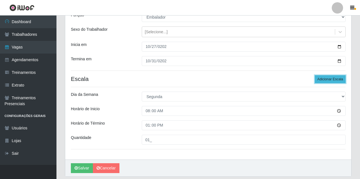
click at [321, 82] on button "Adicionar Escala" at bounding box center [330, 79] width 31 height 8
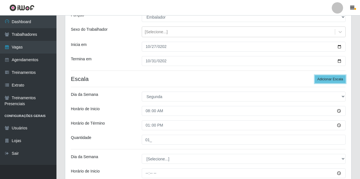
scroll to position [113, 0]
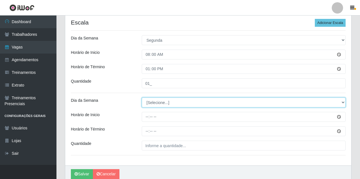
click at [157, 105] on select "[Selecione...] Segunda Terça Quarta Quinta Sexta Sábado Domingo" at bounding box center [244, 103] width 204 height 10
select select "3"
click at [142, 98] on select "[Selecione...] Segunda Terça Quarta Quinta Sexta Sábado Domingo" at bounding box center [244, 103] width 204 height 10
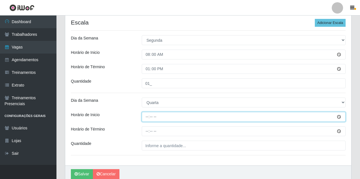
click at [148, 118] on input "Horário de Inicio" at bounding box center [244, 117] width 204 height 10
type input "08:00"
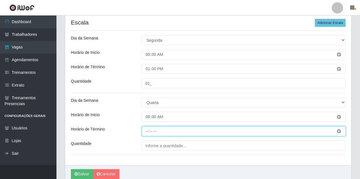
type input "13:00"
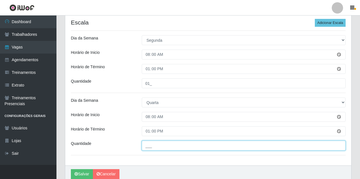
click at [151, 147] on input "___" at bounding box center [244, 146] width 204 height 10
type input "01_"
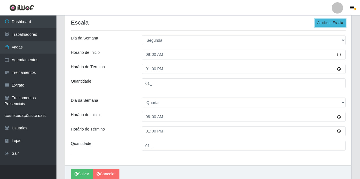
click at [331, 25] on button "Adicionar Escala" at bounding box center [330, 23] width 31 height 8
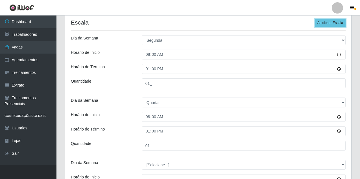
scroll to position [169, 0]
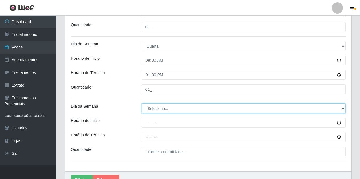
click at [154, 110] on select "[Selecione...] Segunda Terça Quarta Quinta Sexta Sábado Domingo" at bounding box center [244, 109] width 204 height 10
select select "3"
click at [142, 104] on select "[Selecione...] Segunda Terça Quarta Quinta Sexta Sábado Domingo" at bounding box center [244, 109] width 204 height 10
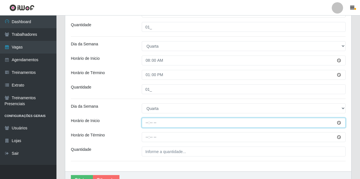
click at [147, 124] on input "Horário de Inicio" at bounding box center [244, 123] width 204 height 10
type input "14:00"
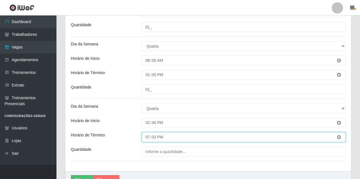
type input "19:30"
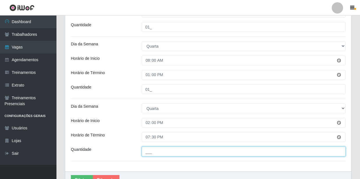
click at [156, 150] on input "___" at bounding box center [244, 152] width 204 height 10
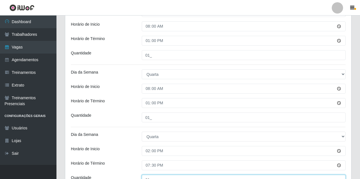
scroll to position [85, 0]
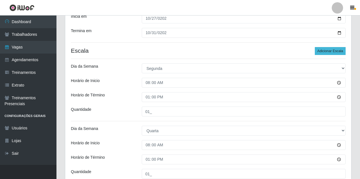
type input "01_"
click at [333, 52] on button "Adicionar Escala" at bounding box center [330, 51] width 31 height 8
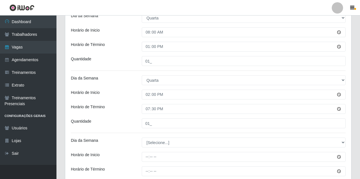
scroll to position [254, 0]
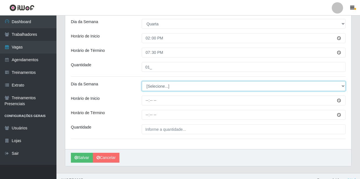
click at [155, 84] on select "[Selecione...] Segunda Terça Quarta Quinta Sexta Sábado Domingo" at bounding box center [244, 86] width 204 height 10
select select "4"
click at [142, 81] on select "[Selecione...] Segunda Terça Quarta Quinta Sexta Sábado Domingo" at bounding box center [244, 86] width 204 height 10
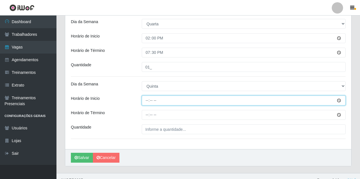
click at [147, 102] on input "Horário de Inicio" at bounding box center [244, 101] width 204 height 10
type input "08:00"
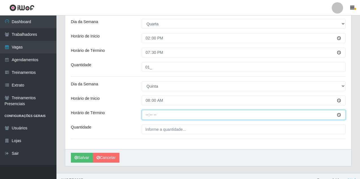
type input "13:00"
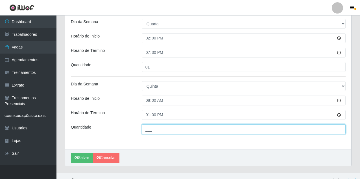
click at [157, 129] on input "___" at bounding box center [244, 130] width 204 height 10
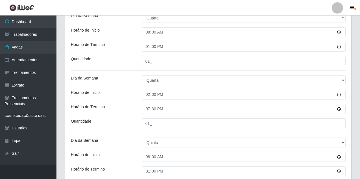
scroll to position [113, 0]
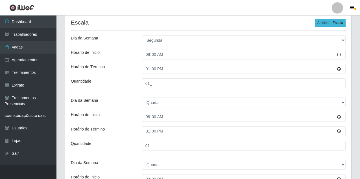
type input "01_"
click at [338, 24] on button "Adicionar Escala" at bounding box center [330, 23] width 31 height 8
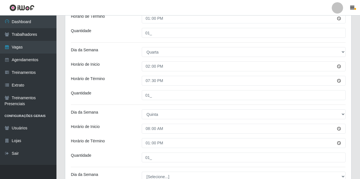
scroll to position [311, 0]
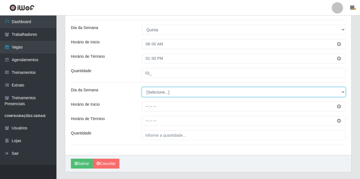
drag, startPoint x: 148, startPoint y: 93, endPoint x: 151, endPoint y: 97, distance: 4.1
click at [148, 93] on select "[Selecione...] Segunda Terça Quarta Quinta Sexta Sábado Domingo" at bounding box center [244, 92] width 204 height 10
select select "4"
click at [142, 87] on select "[Selecione...] Segunda Terça Quarta Quinta Sexta Sábado Domingo" at bounding box center [244, 92] width 204 height 10
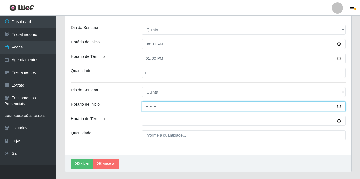
click at [147, 106] on input "Horário de Inicio" at bounding box center [244, 107] width 204 height 10
type input "14:00"
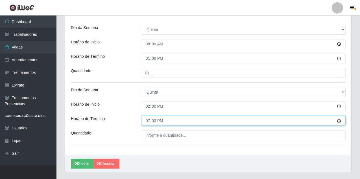
type input "19:30"
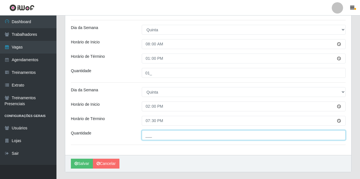
click at [160, 139] on input "___" at bounding box center [244, 135] width 204 height 10
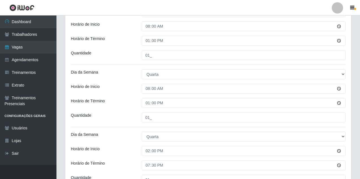
scroll to position [113, 0]
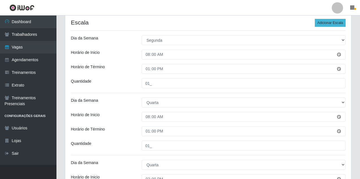
type input "01_"
click at [338, 23] on button "Adicionar Escala" at bounding box center [330, 23] width 31 height 8
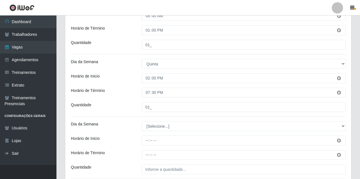
scroll to position [395, 0]
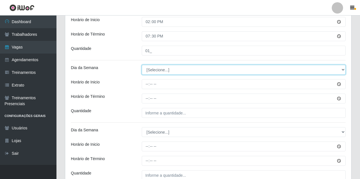
click at [169, 68] on select "[Selecione...] Segunda Terça Quarta Quinta Sexta Sábado Domingo" at bounding box center [244, 70] width 204 height 10
select select "5"
click at [142, 65] on select "[Selecione...] Segunda Terça Quarta Quinta Sexta Sábado Domingo" at bounding box center [244, 70] width 204 height 10
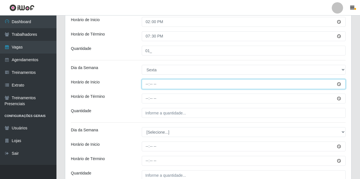
click at [147, 84] on input "Horário de Inicio" at bounding box center [244, 84] width 204 height 10
type input "08:00"
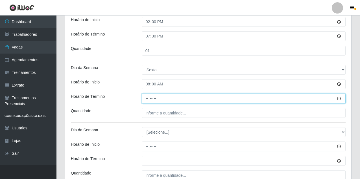
type input "13:00"
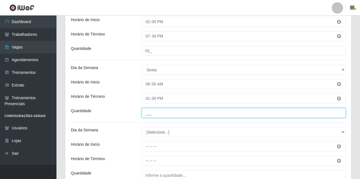
click at [193, 110] on input "___" at bounding box center [244, 113] width 204 height 10
type input "02_"
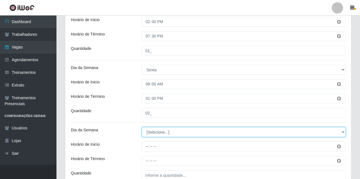
click at [173, 132] on select "[Selecione...] Segunda Terça Quarta Quinta Sexta Sábado Domingo" at bounding box center [244, 132] width 204 height 10
select select "5"
click at [142, 127] on select "[Selecione...] Segunda Terça Quarta Quinta Sexta Sábado Domingo" at bounding box center [244, 132] width 204 height 10
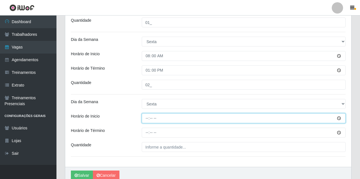
click at [146, 117] on input "Horário de Inicio" at bounding box center [244, 119] width 204 height 10
click at [149, 119] on input "14:30" at bounding box center [244, 119] width 204 height 10
type input "15:00"
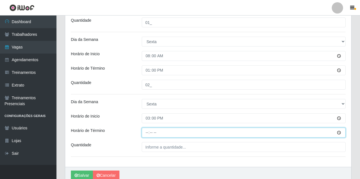
click at [146, 132] on input "Horário de Término" at bounding box center [244, 133] width 204 height 10
type input "19:30"
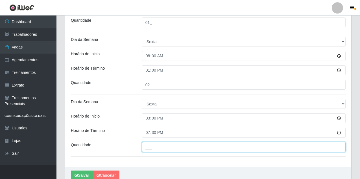
click at [163, 148] on input "___" at bounding box center [244, 147] width 204 height 10
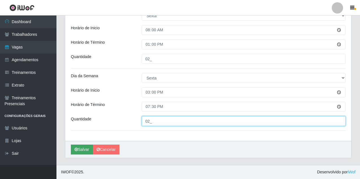
type input "02_"
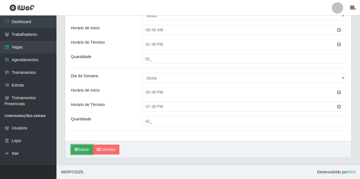
click at [79, 149] on button "Salvar" at bounding box center [82, 150] width 22 height 10
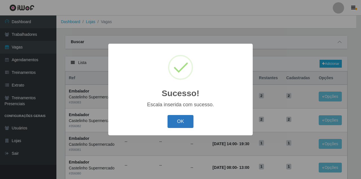
click at [185, 125] on button "OK" at bounding box center [181, 121] width 26 height 13
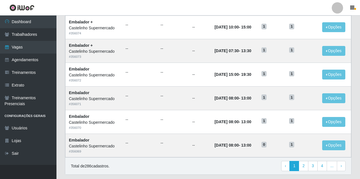
scroll to position [299, 0]
